Goal: Find specific page/section: Find specific page/section

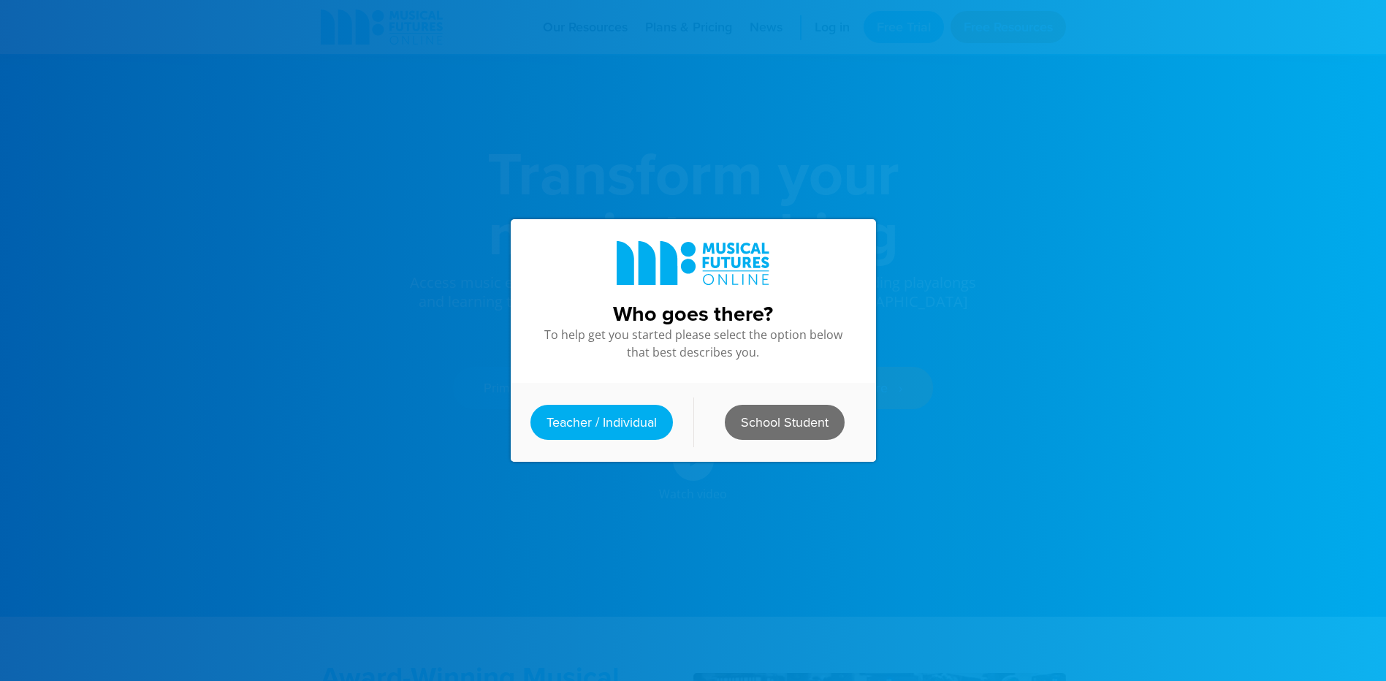
click at [802, 422] on link "School Student" at bounding box center [785, 422] width 120 height 35
